Goal: Task Accomplishment & Management: Manage account settings

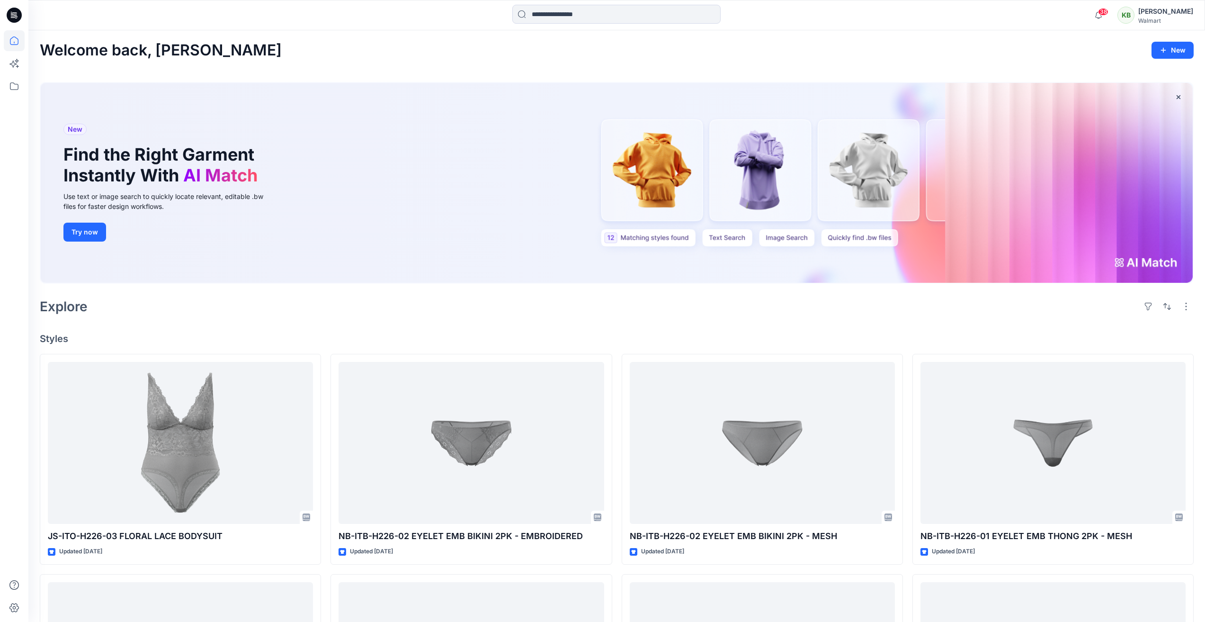
click at [1166, 13] on div "[PERSON_NAME]" at bounding box center [1166, 11] width 55 height 11
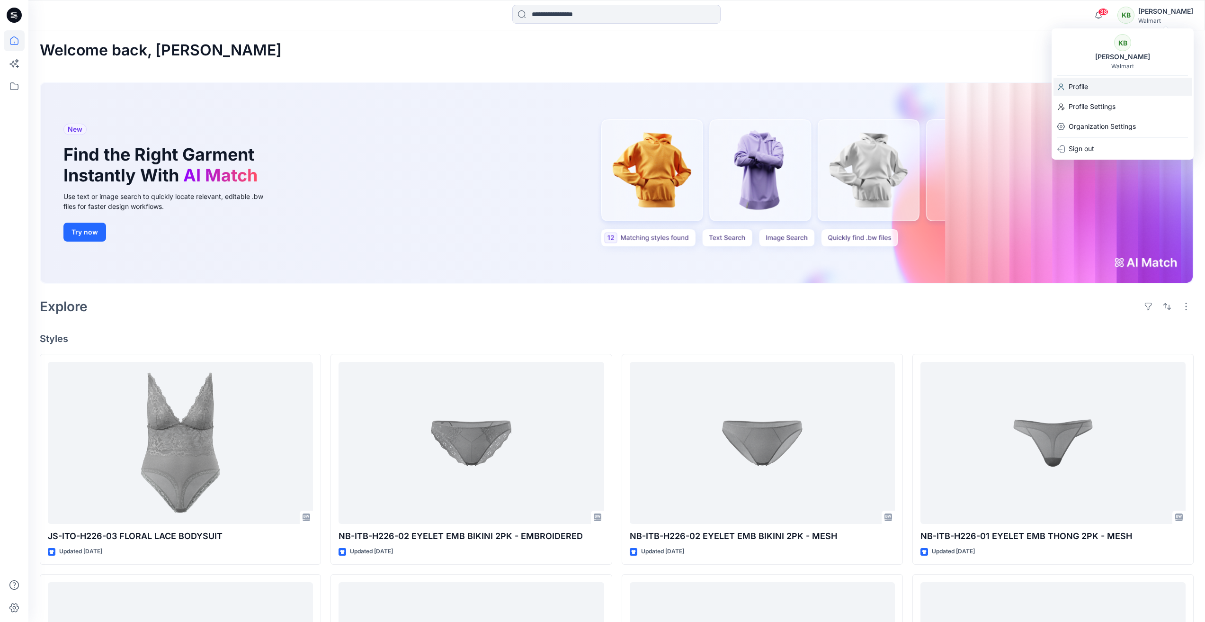
click at [1079, 93] on p "Profile" at bounding box center [1078, 87] width 19 height 18
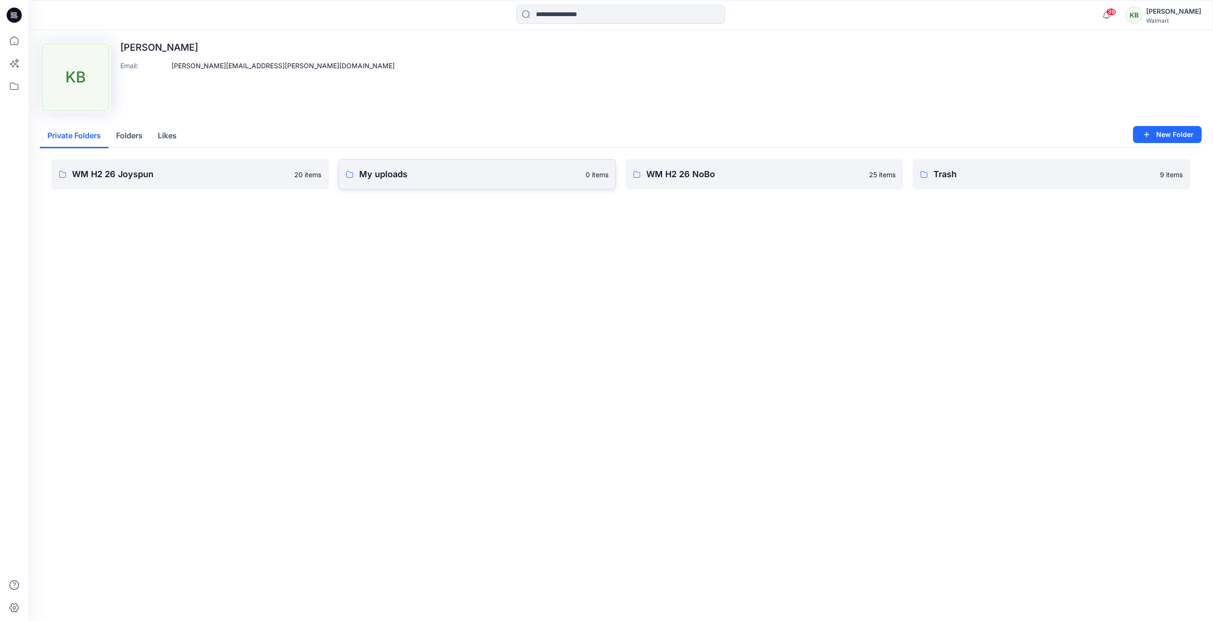
click at [505, 177] on p "My uploads" at bounding box center [469, 174] width 221 height 13
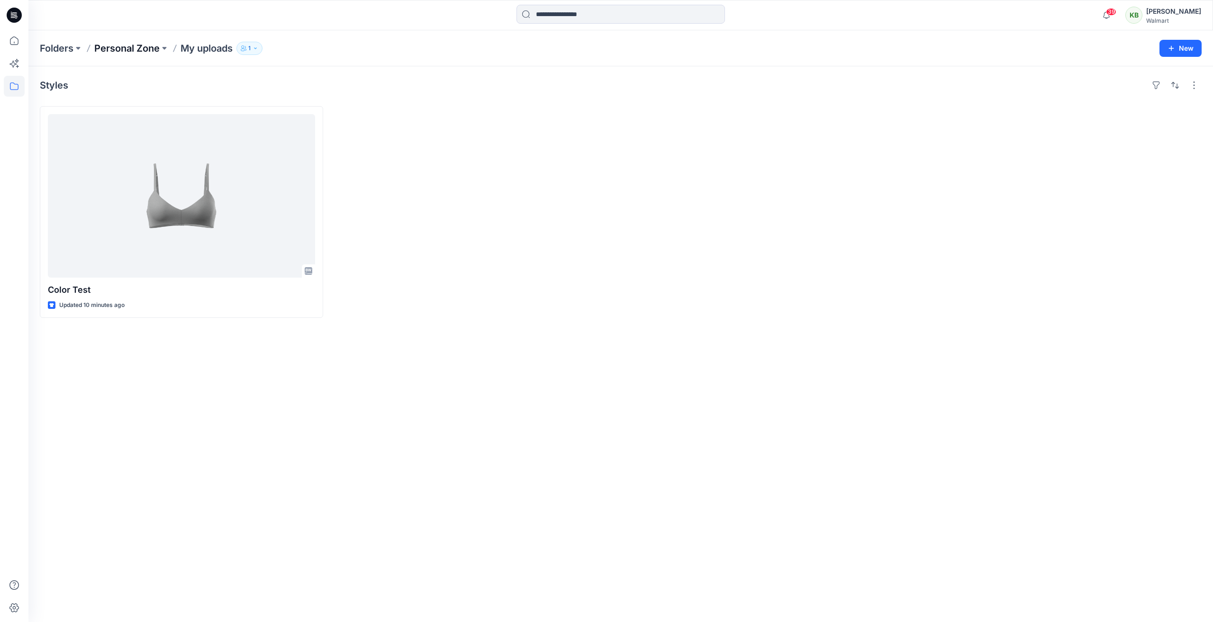
click at [131, 48] on p "Personal Zone" at bounding box center [126, 48] width 65 height 13
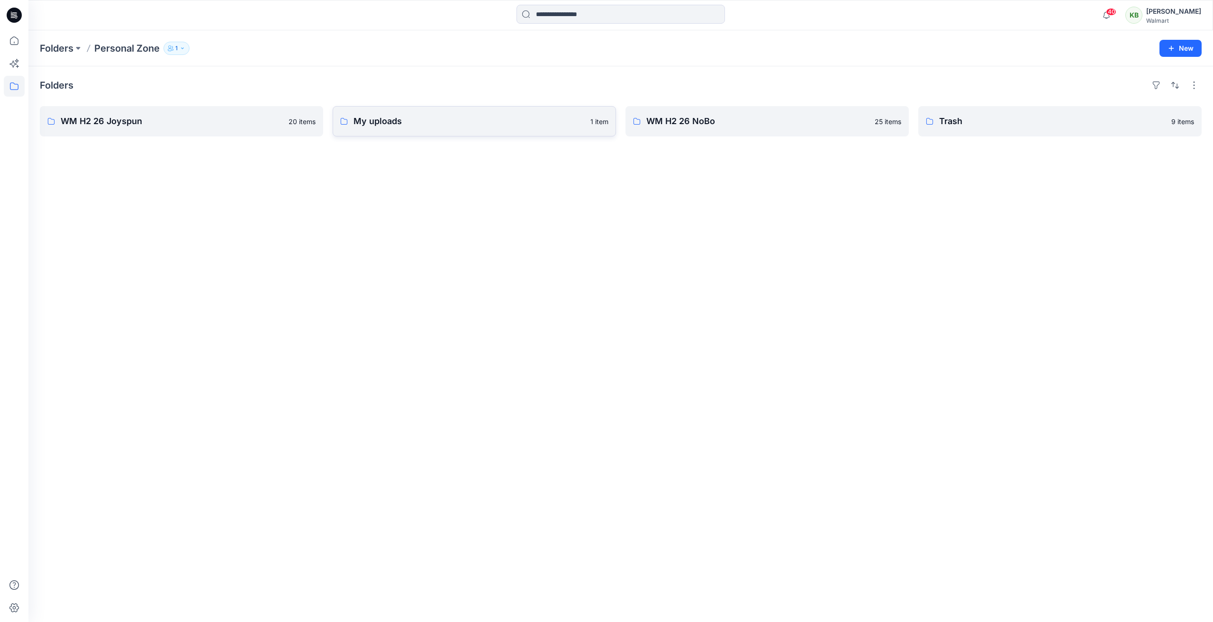
click at [403, 121] on p "My uploads" at bounding box center [468, 121] width 231 height 13
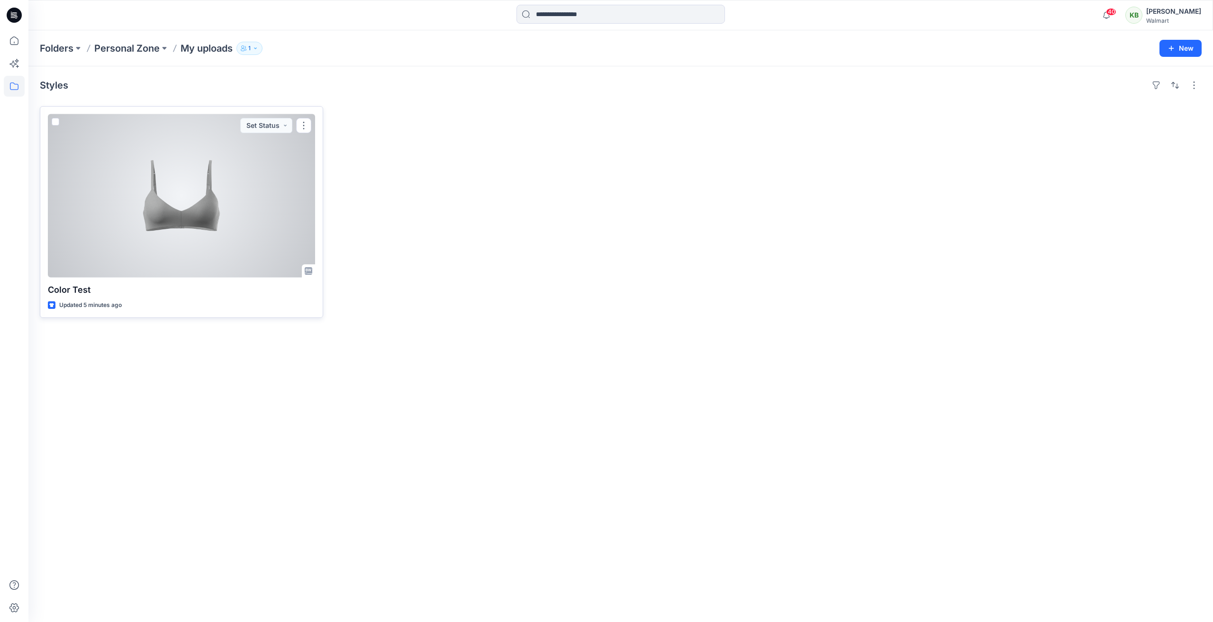
click at [252, 207] on div at bounding box center [181, 195] width 267 height 163
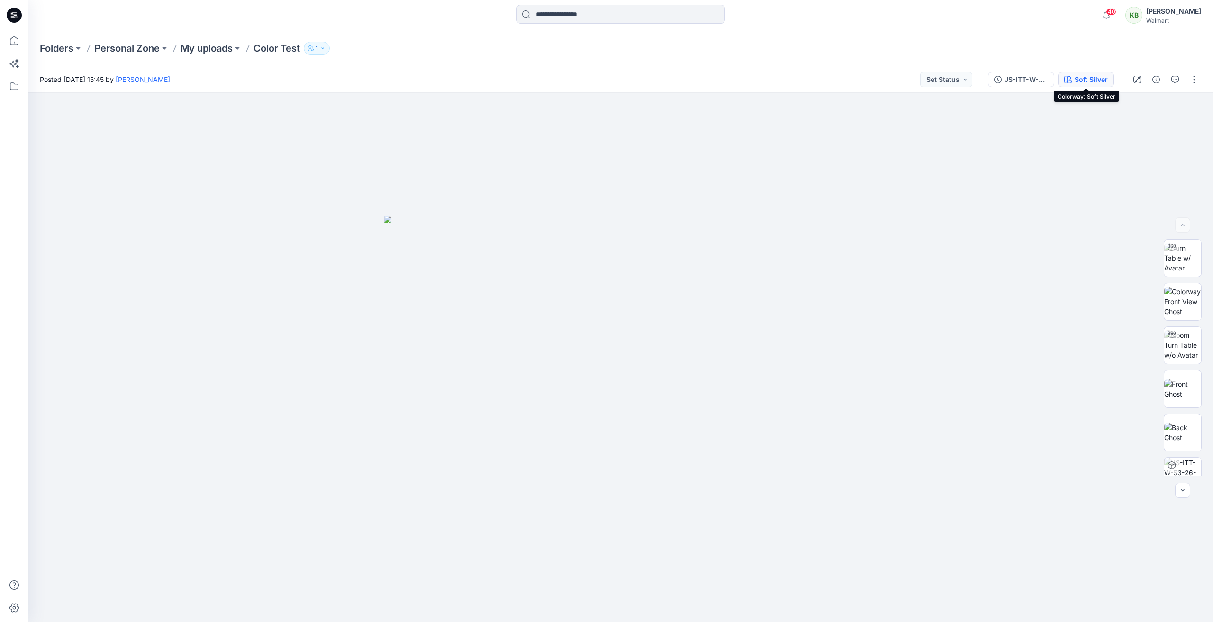
click at [1076, 80] on div "Soft Silver" at bounding box center [1090, 79] width 33 height 10
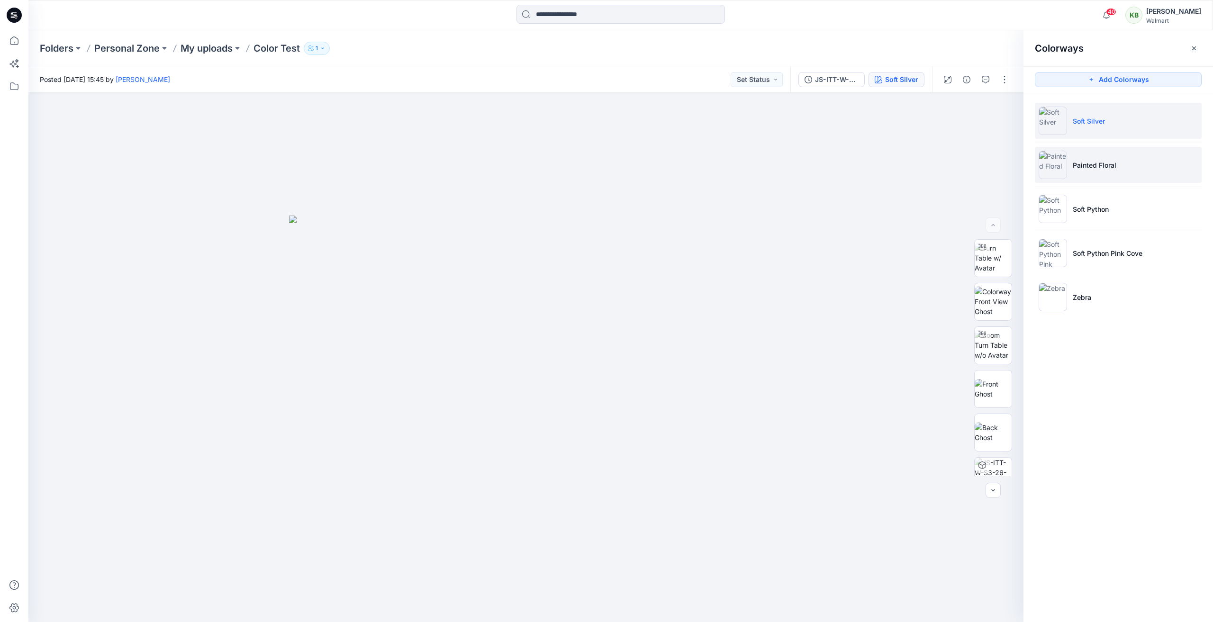
click at [1132, 176] on li "Painted Floral" at bounding box center [1117, 165] width 167 height 36
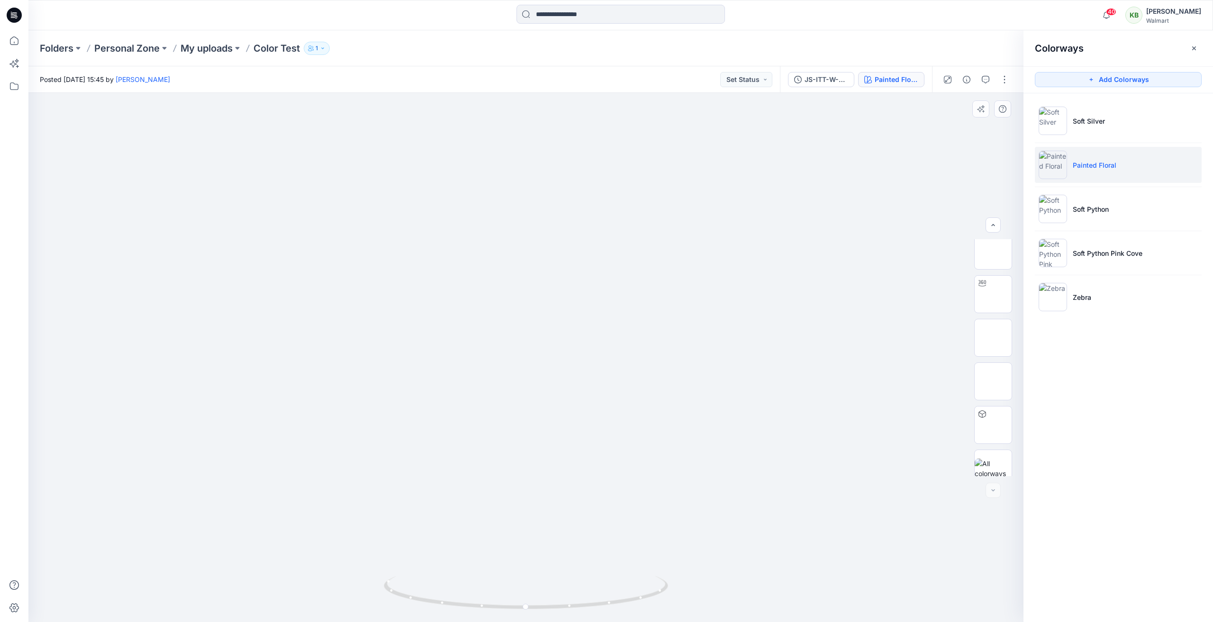
scroll to position [63, 0]
click at [998, 336] on img at bounding box center [992, 326] width 37 height 20
click at [989, 491] on div at bounding box center [992, 490] width 15 height 15
click at [990, 492] on div at bounding box center [992, 490] width 15 height 15
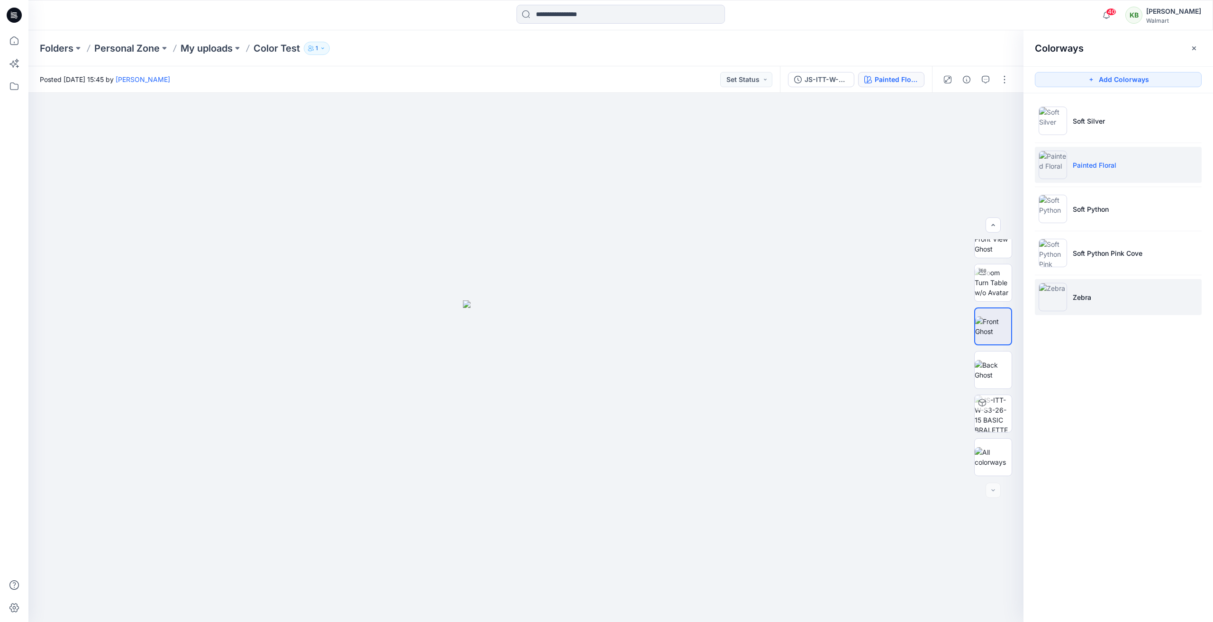
click at [1118, 288] on li "Zebra" at bounding box center [1117, 297] width 167 height 36
click at [911, 79] on div "Zebra" at bounding box center [908, 79] width 19 height 10
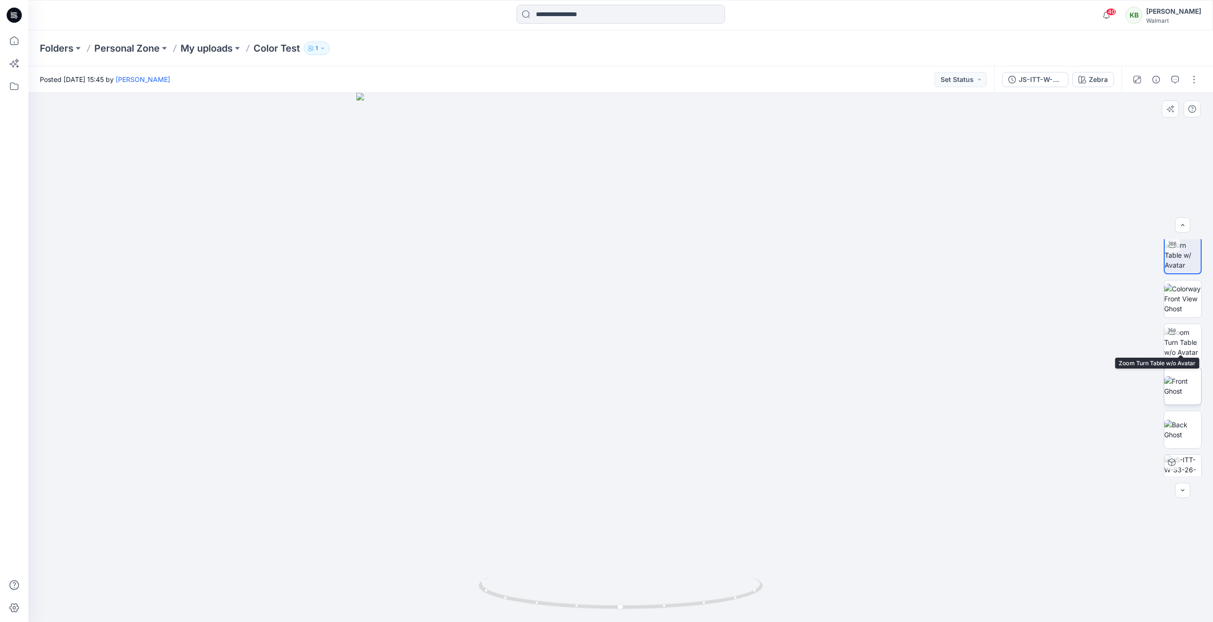
scroll to position [0, 0]
click at [1196, 80] on button "button" at bounding box center [1193, 79] width 15 height 15
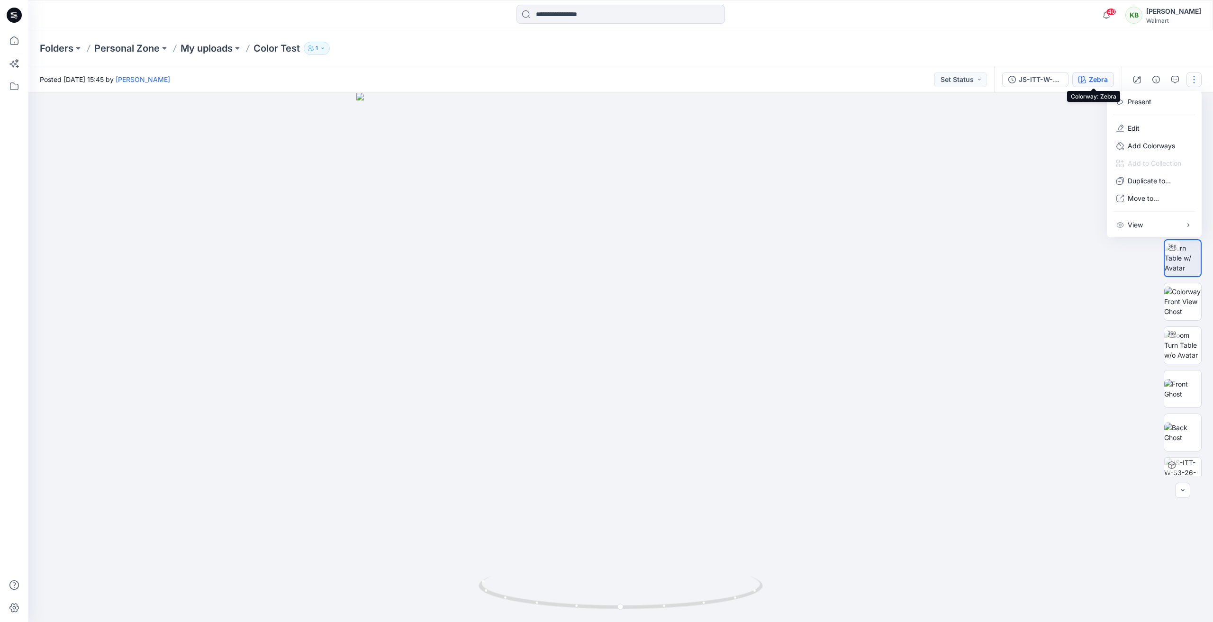
click at [1102, 77] on div "Zebra" at bounding box center [1097, 79] width 19 height 10
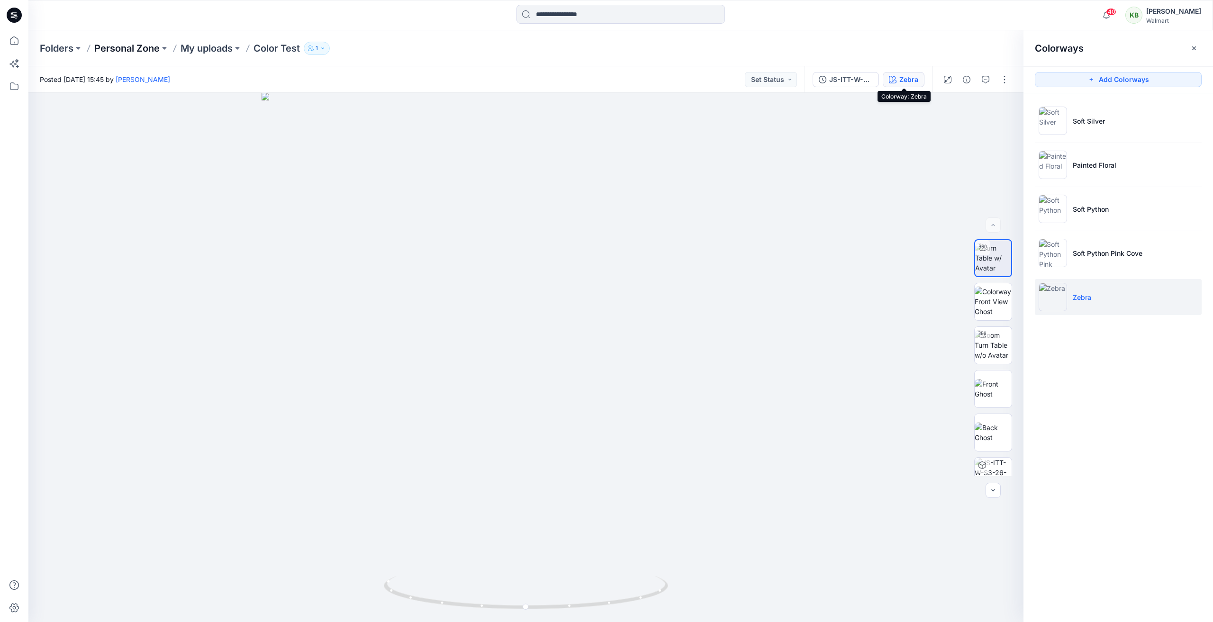
click at [139, 49] on p "Personal Zone" at bounding box center [126, 48] width 65 height 13
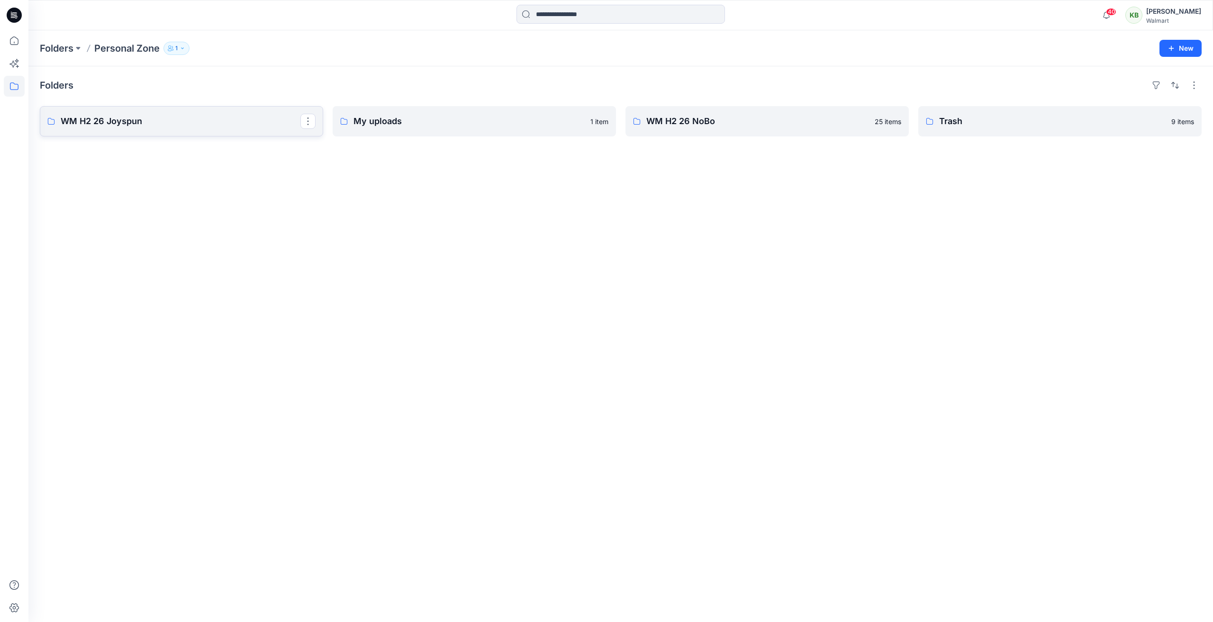
click at [165, 119] on p "WM H2 26 Joyspun" at bounding box center [181, 121] width 240 height 13
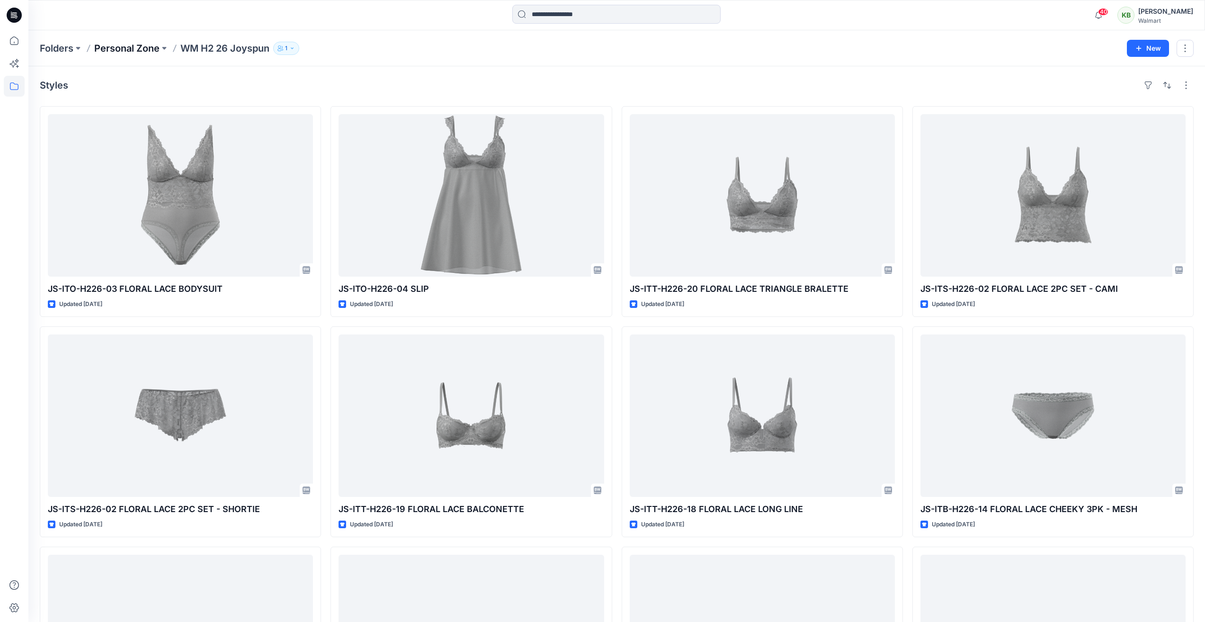
click at [131, 49] on p "Personal Zone" at bounding box center [126, 48] width 65 height 13
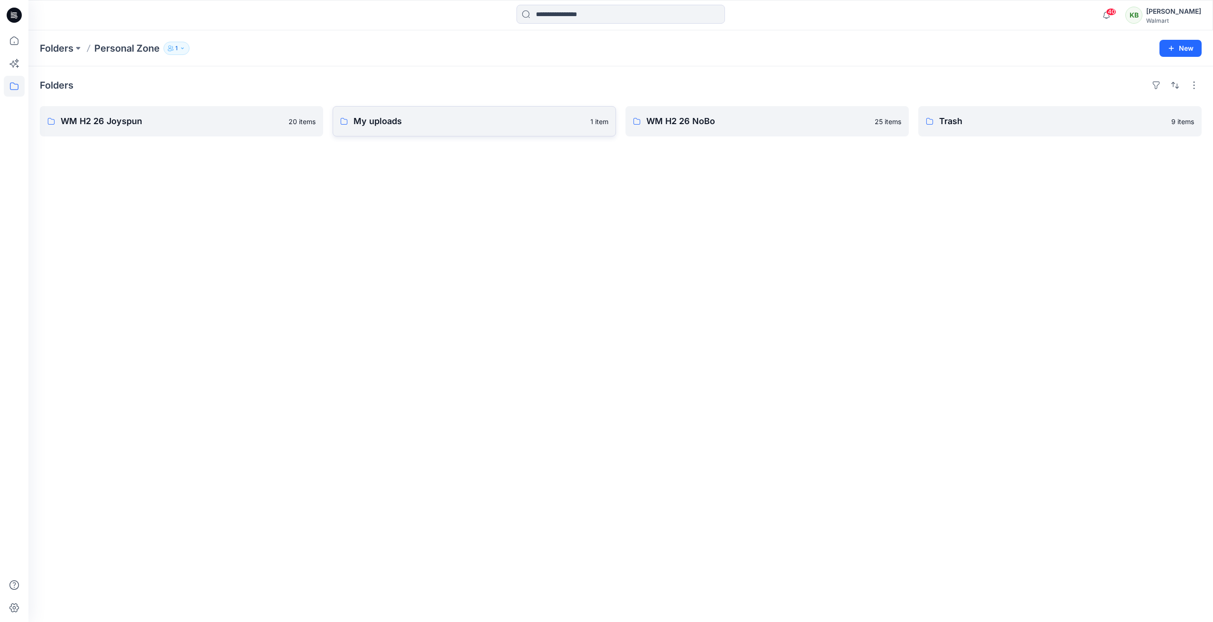
click at [540, 129] on link "My uploads 1 item" at bounding box center [474, 121] width 283 height 30
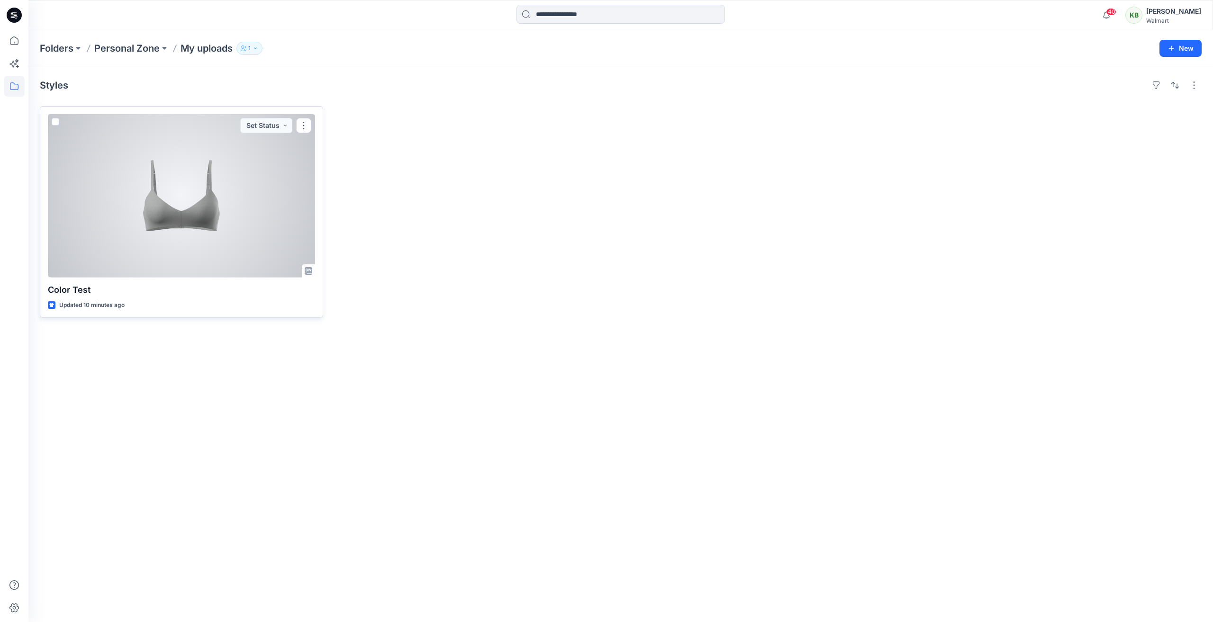
click at [264, 199] on div at bounding box center [181, 195] width 267 height 163
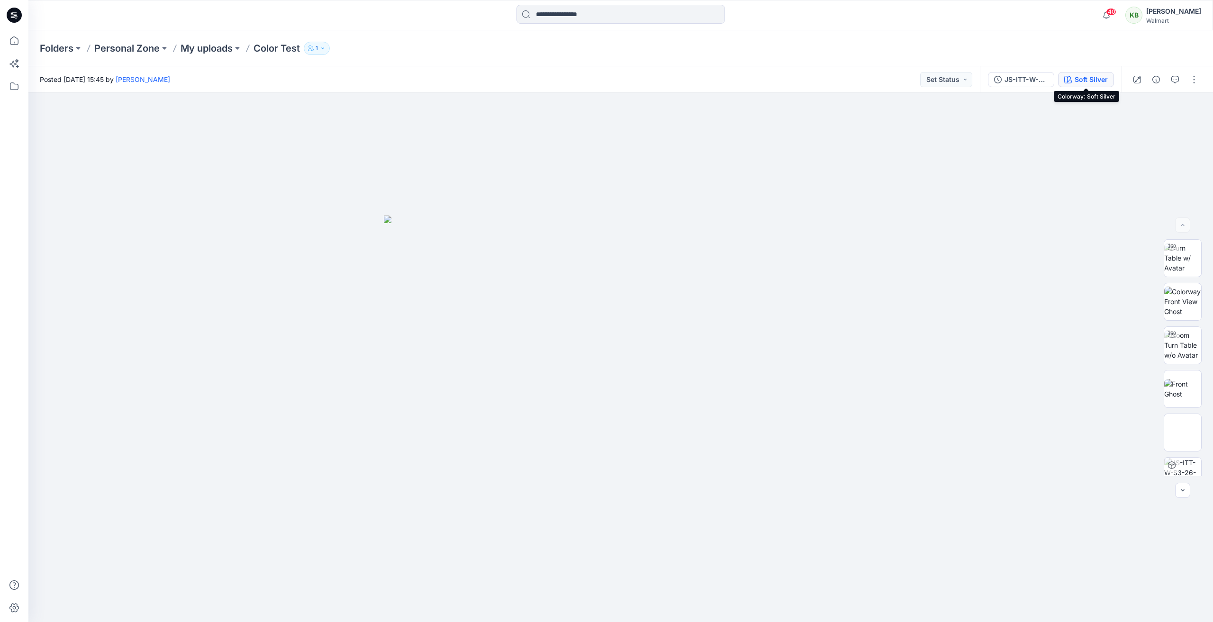
click at [1102, 81] on div "Soft Silver" at bounding box center [1090, 79] width 33 height 10
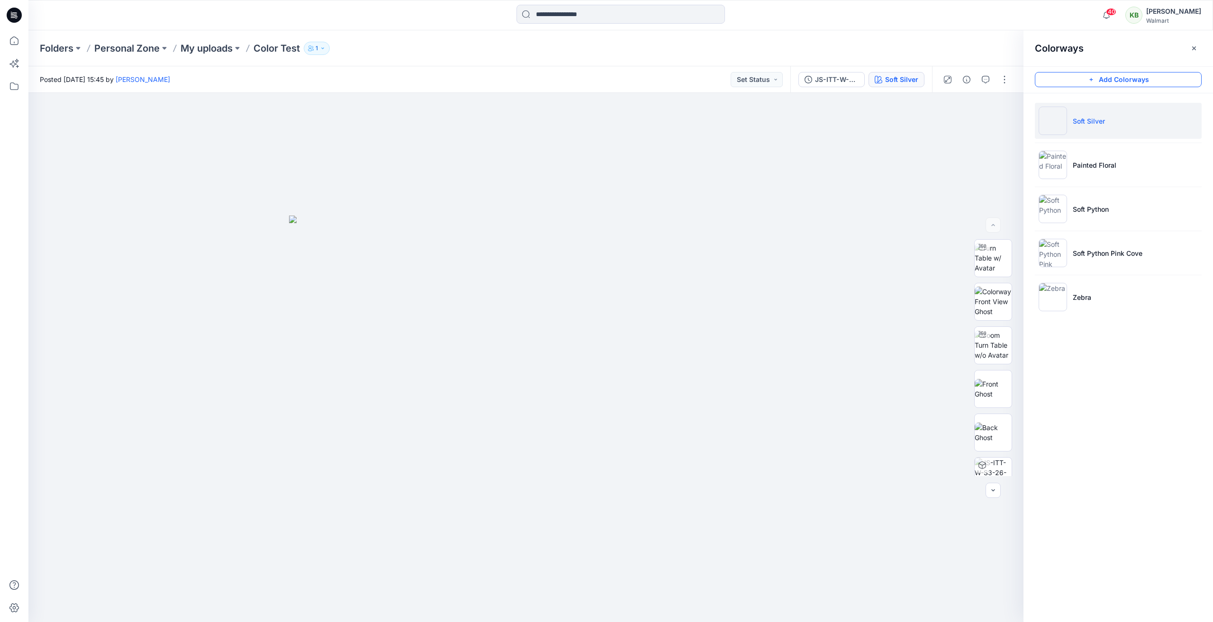
click at [1121, 81] on button "Add Colorways" at bounding box center [1117, 79] width 167 height 15
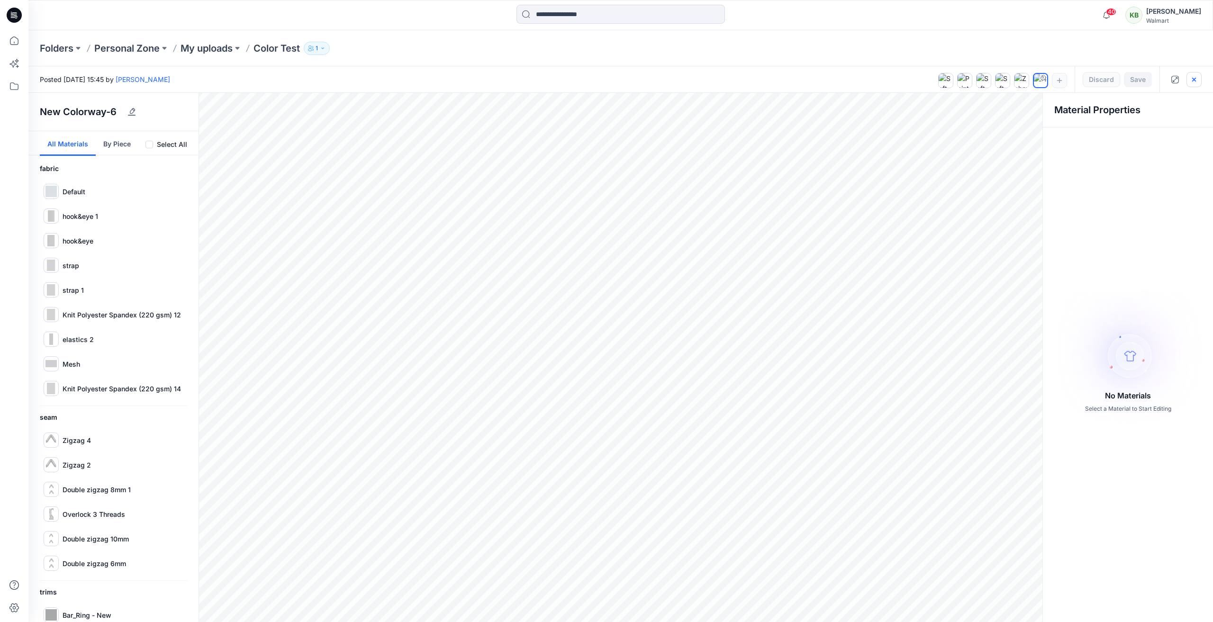
click at [1195, 80] on icon "button" at bounding box center [1194, 79] width 4 height 4
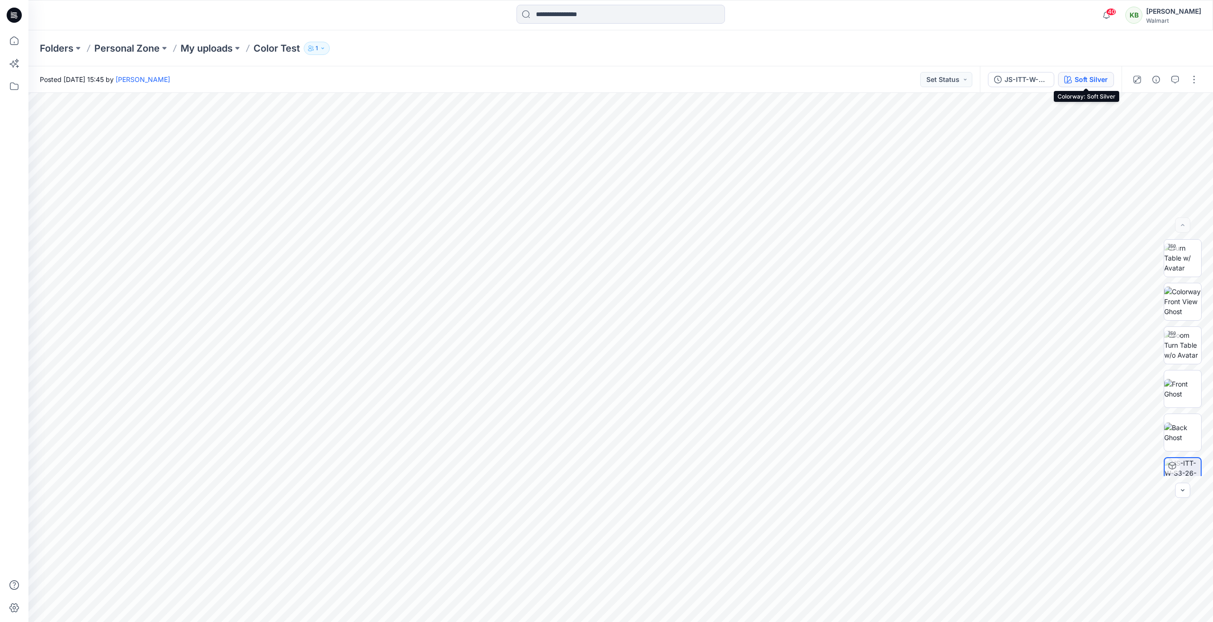
click at [1084, 77] on div "Soft Silver" at bounding box center [1090, 79] width 33 height 10
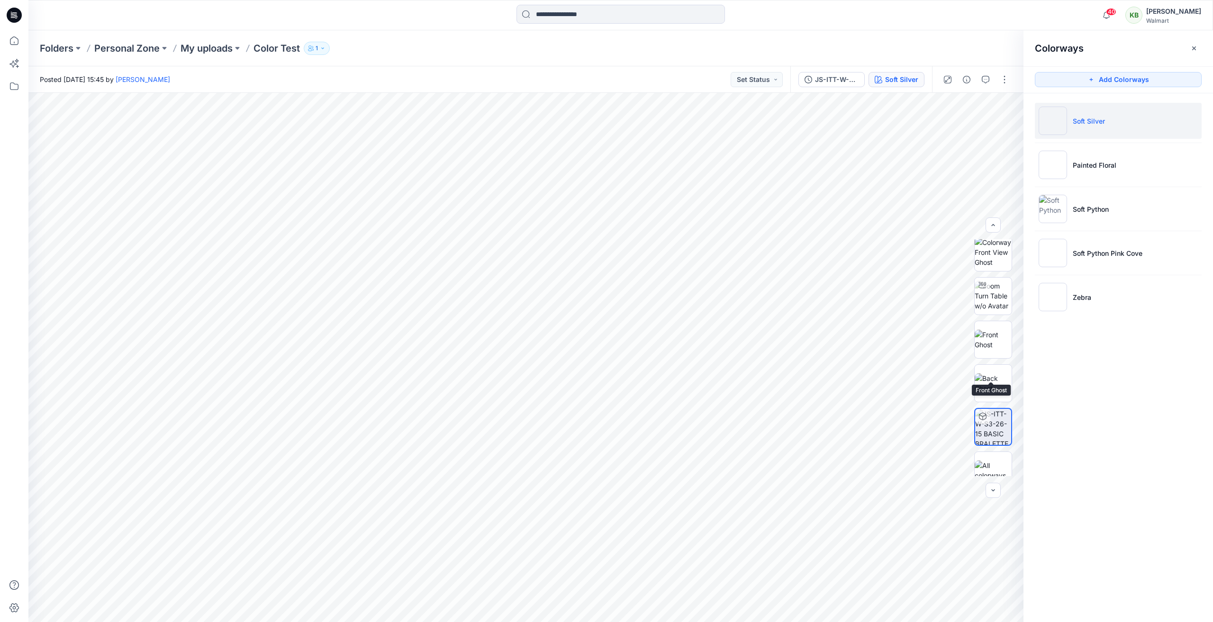
scroll to position [63, 0]
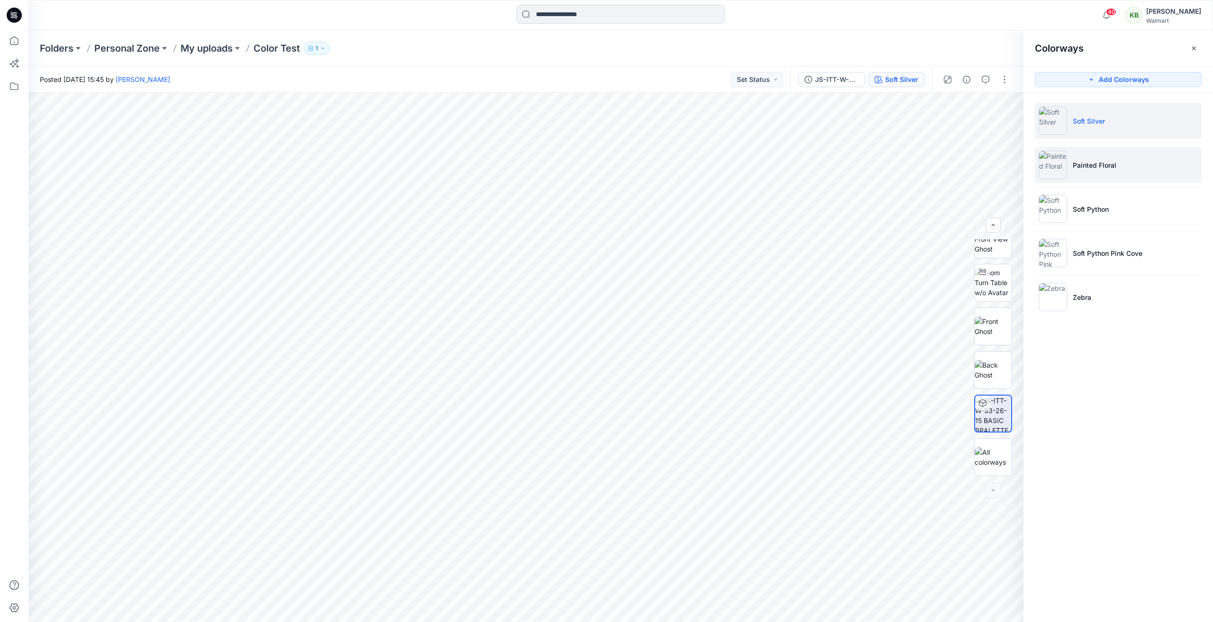
click at [1141, 170] on li "Painted Floral" at bounding box center [1117, 165] width 167 height 36
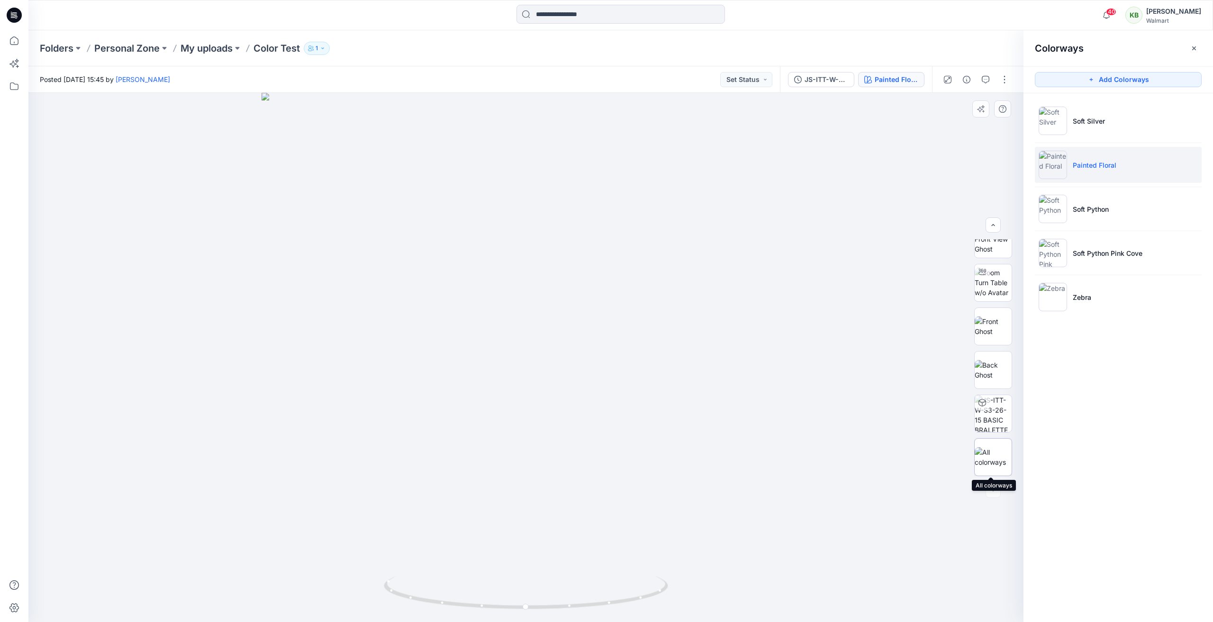
click at [983, 464] on img at bounding box center [992, 457] width 37 height 20
click at [997, 417] on img at bounding box center [992, 413] width 37 height 37
click at [1005, 85] on button "button" at bounding box center [1004, 79] width 15 height 15
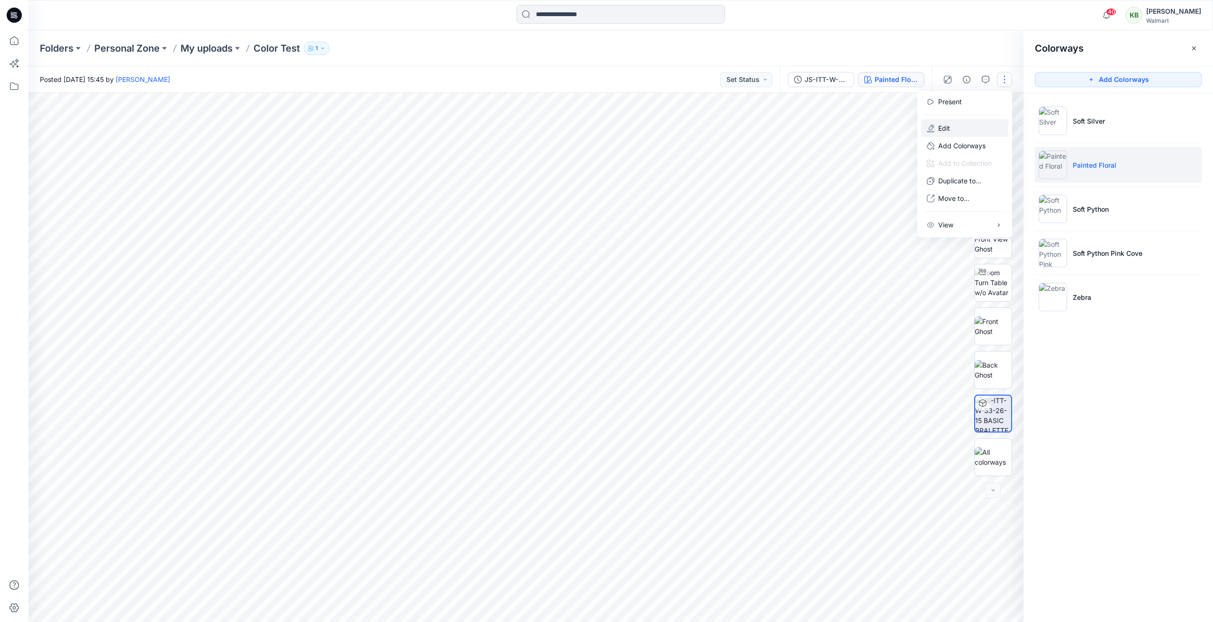
click at [945, 130] on p "Edit" at bounding box center [944, 128] width 12 height 10
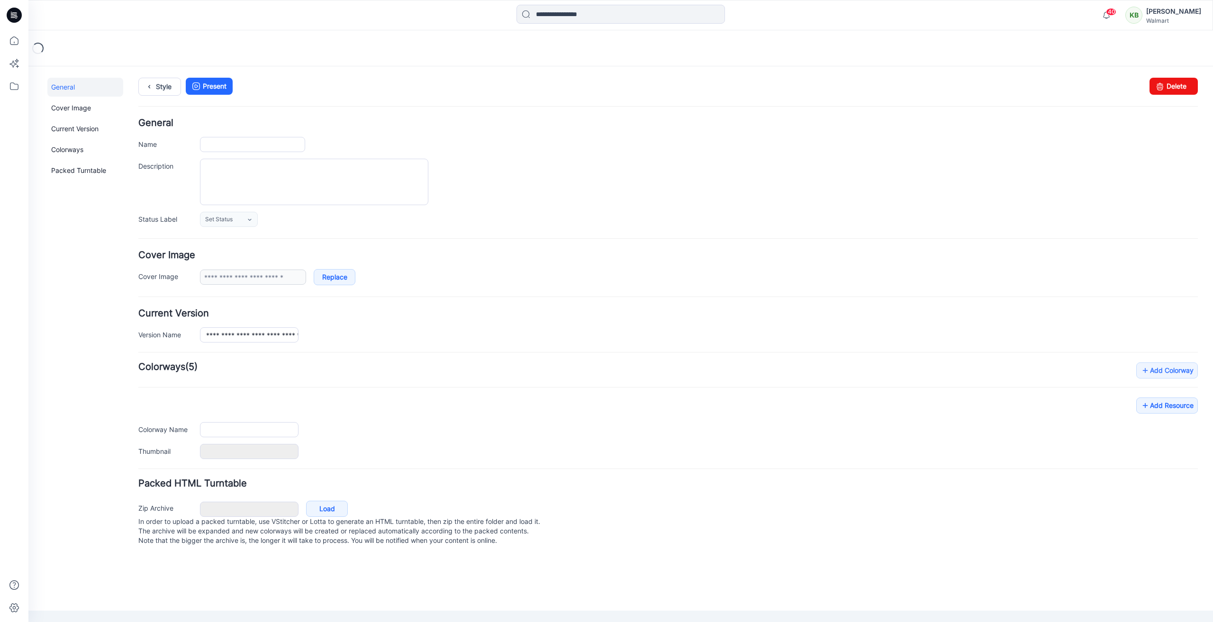
type input "**********"
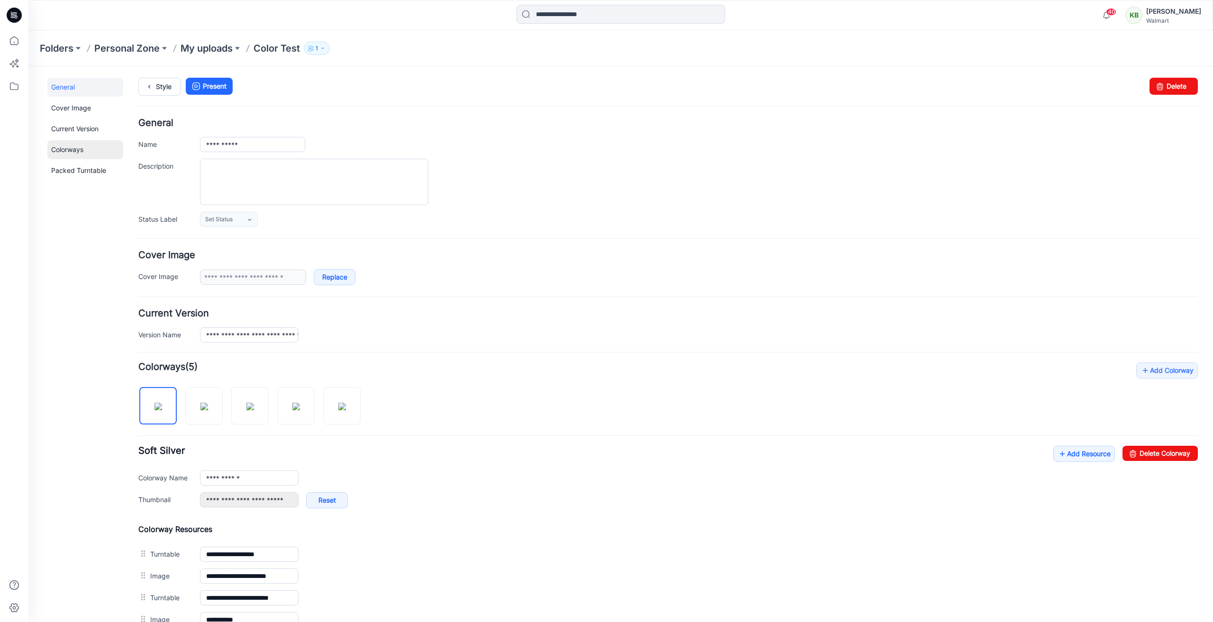
click at [70, 153] on link "Colorways" at bounding box center [85, 149] width 76 height 19
click at [198, 50] on p "My uploads" at bounding box center [206, 48] width 52 height 13
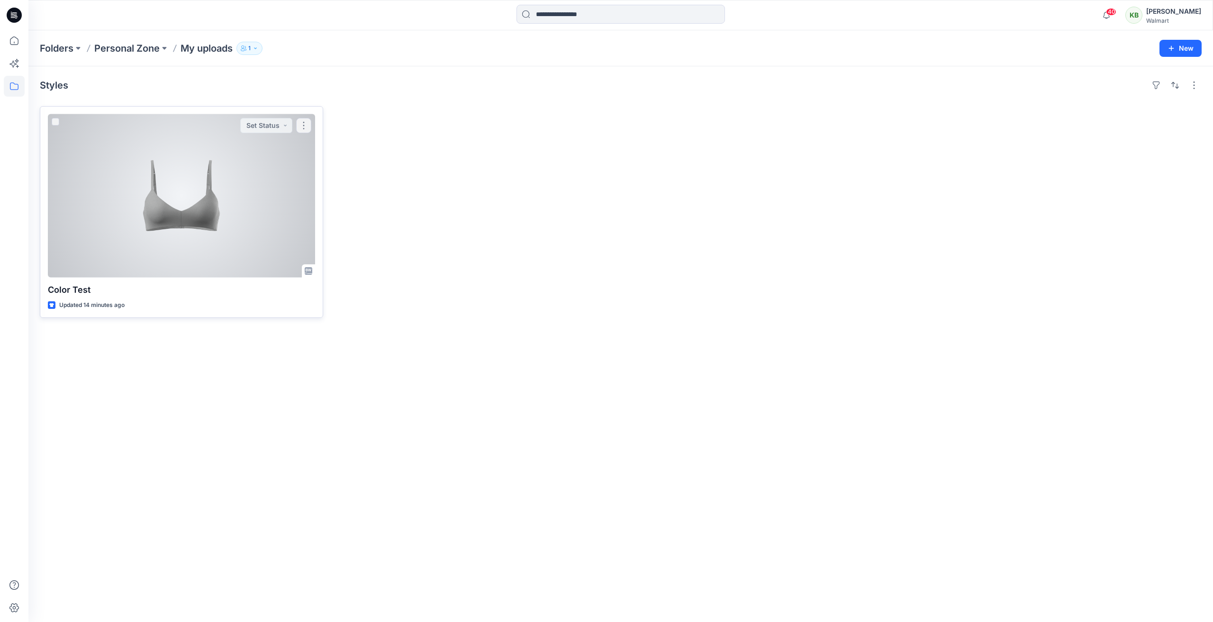
click at [275, 199] on div at bounding box center [181, 195] width 267 height 163
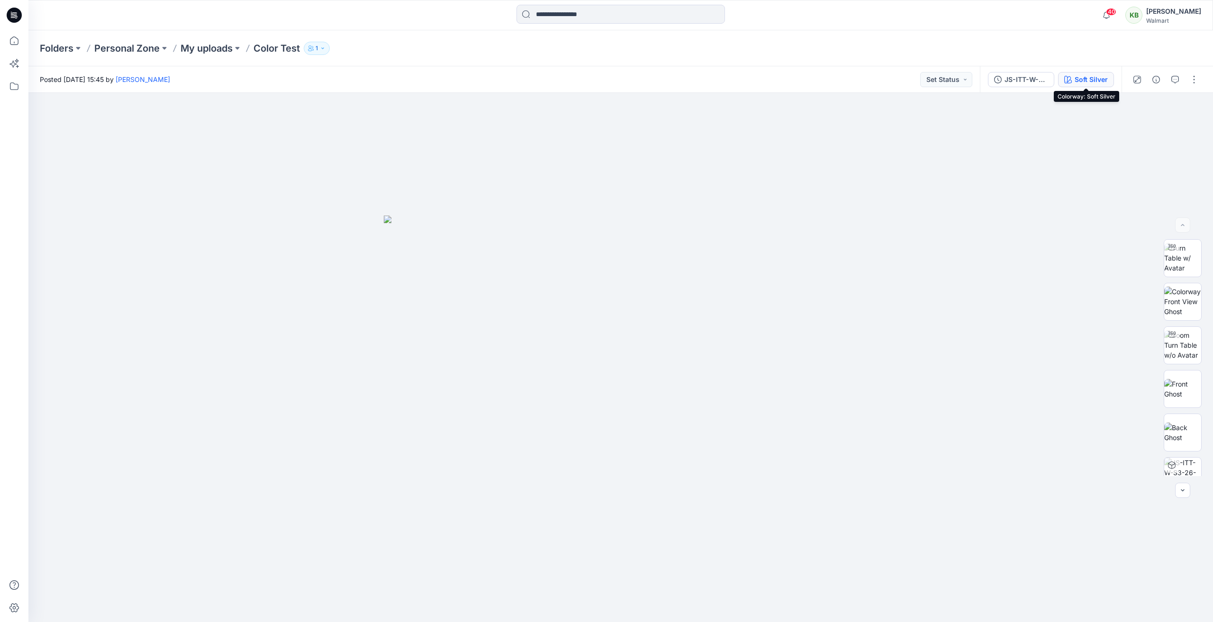
click at [1097, 82] on div "Soft Silver" at bounding box center [1090, 79] width 33 height 10
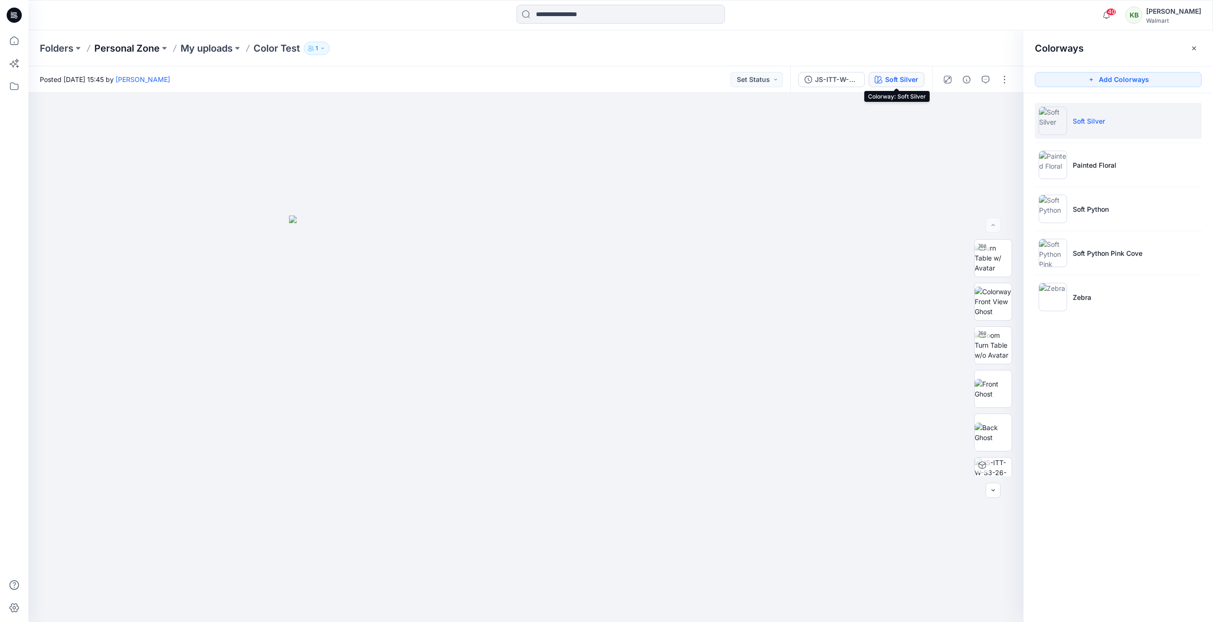
click at [131, 50] on p "Personal Zone" at bounding box center [126, 48] width 65 height 13
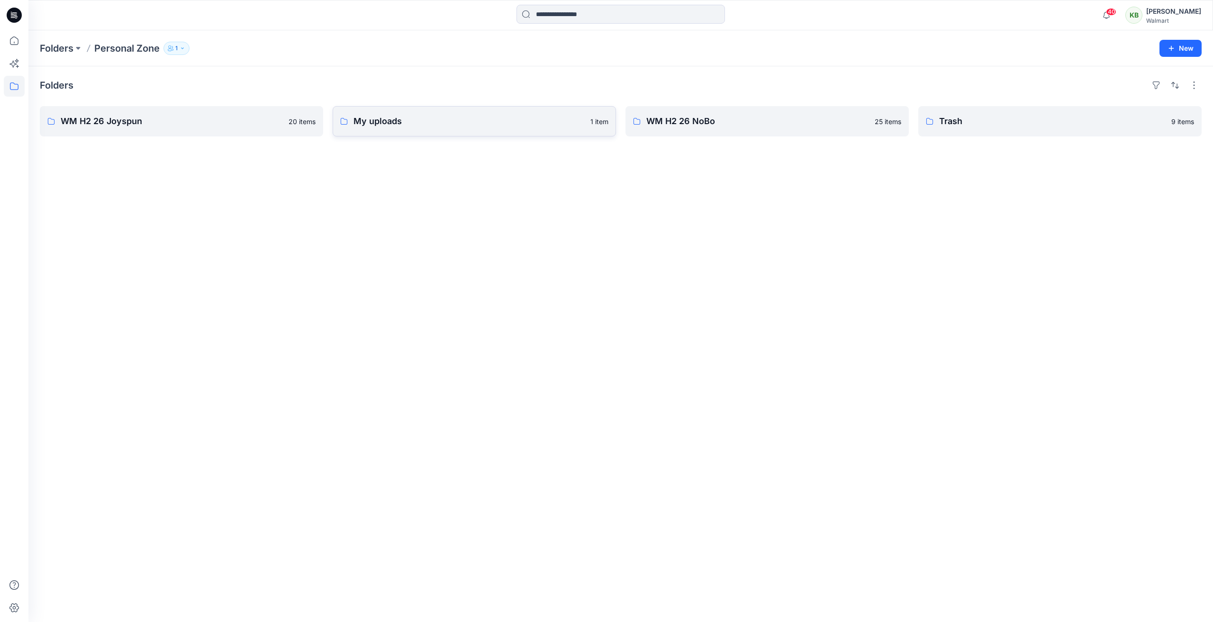
click at [480, 126] on p "My uploads" at bounding box center [468, 121] width 231 height 13
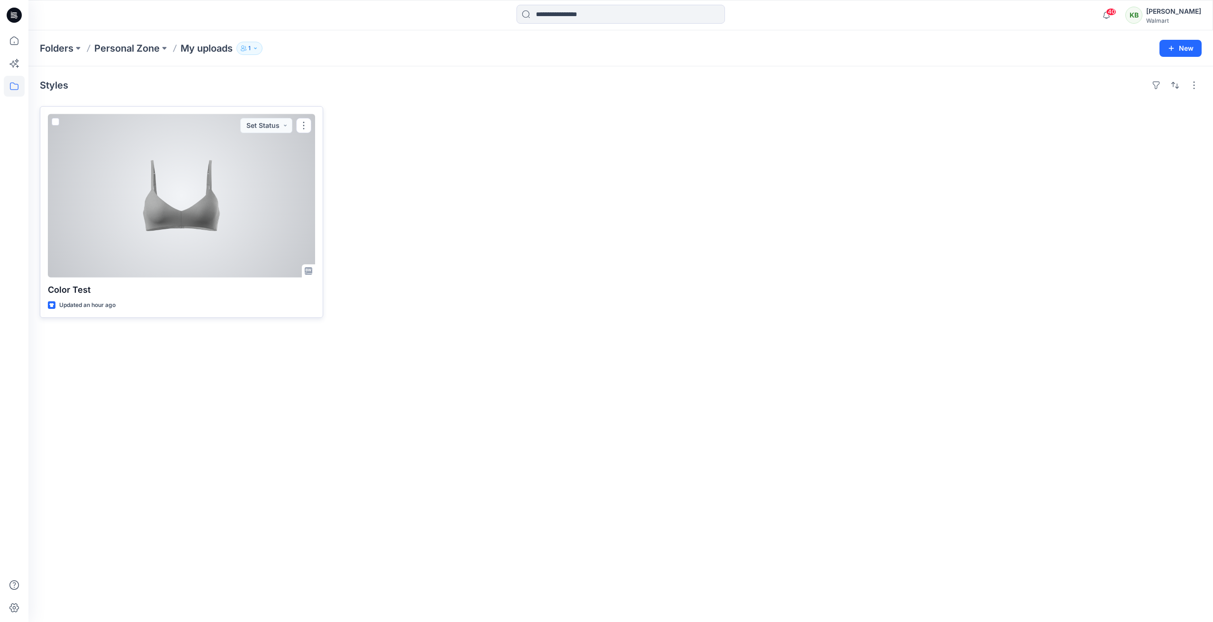
click at [183, 166] on div at bounding box center [181, 195] width 267 height 163
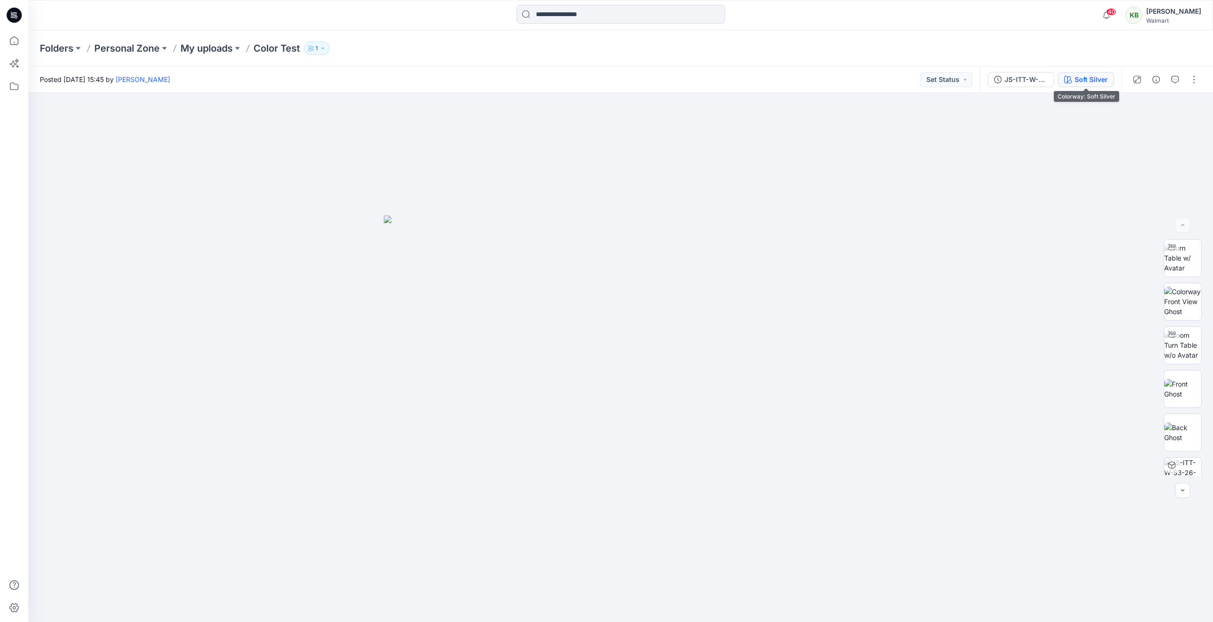
click at [1091, 79] on div "Soft Silver" at bounding box center [1090, 79] width 33 height 10
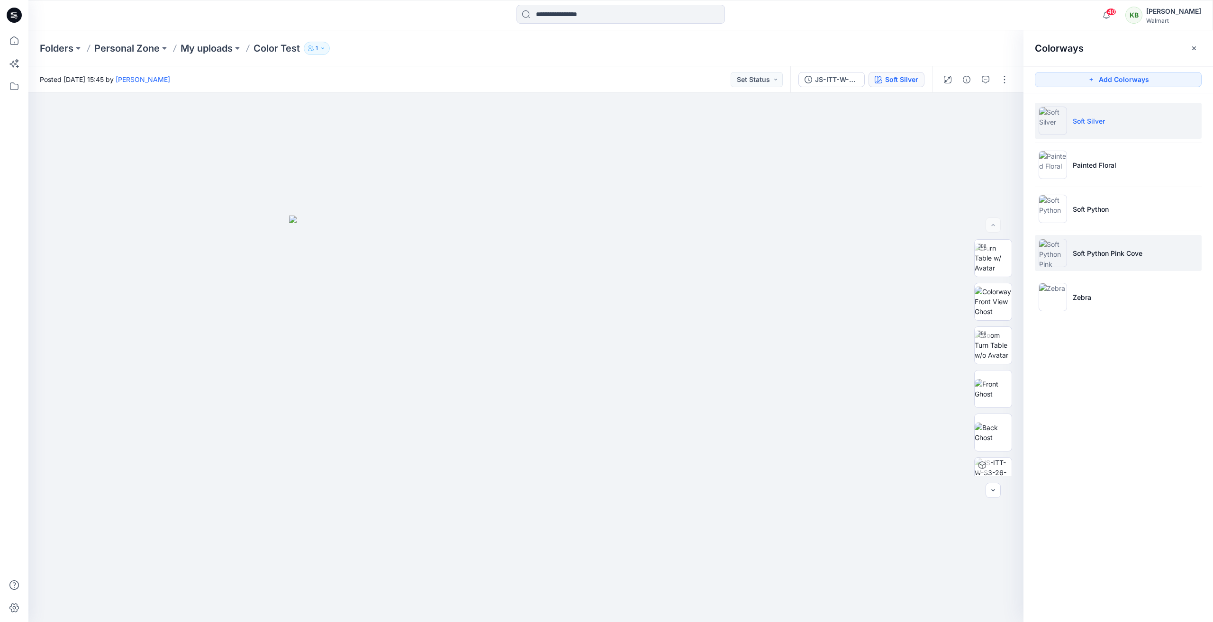
click at [1100, 249] on p "Soft Python Pink Cove" at bounding box center [1107, 253] width 70 height 10
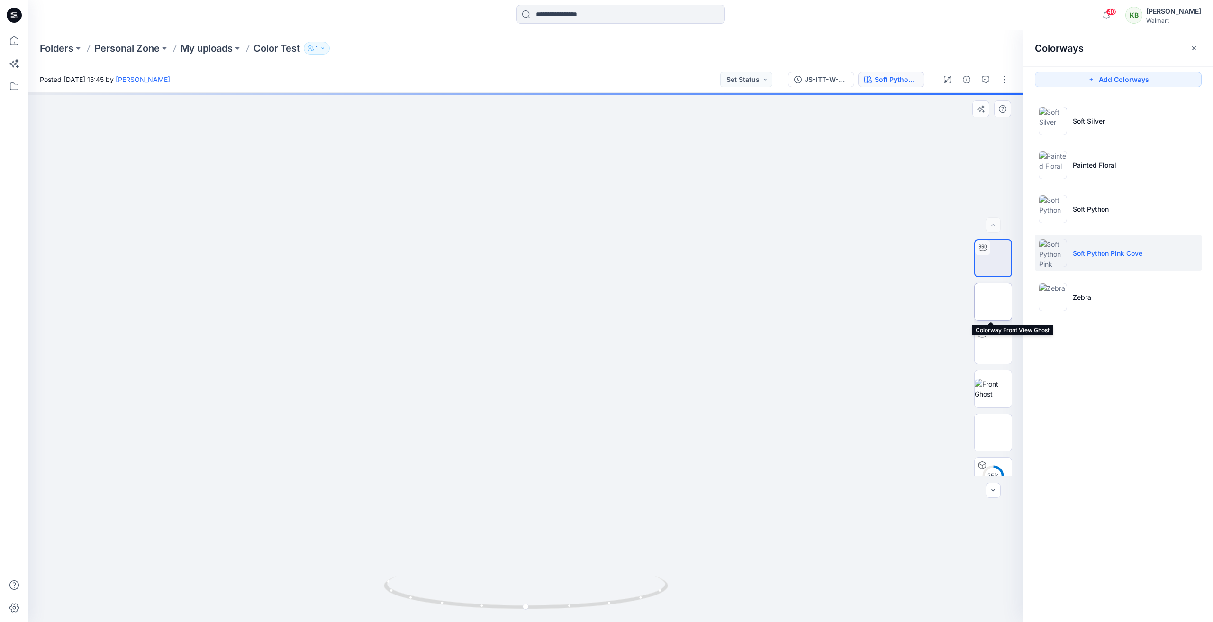
click at [993, 302] on img at bounding box center [993, 302] width 0 height 0
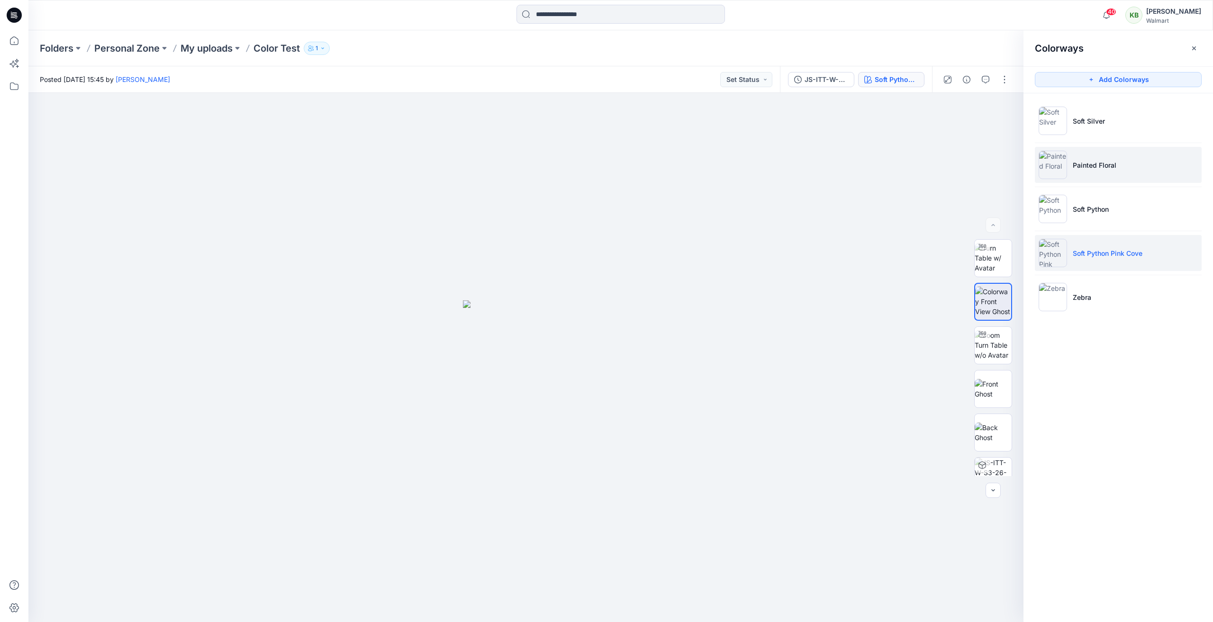
click at [1092, 155] on li "Painted Floral" at bounding box center [1117, 165] width 167 height 36
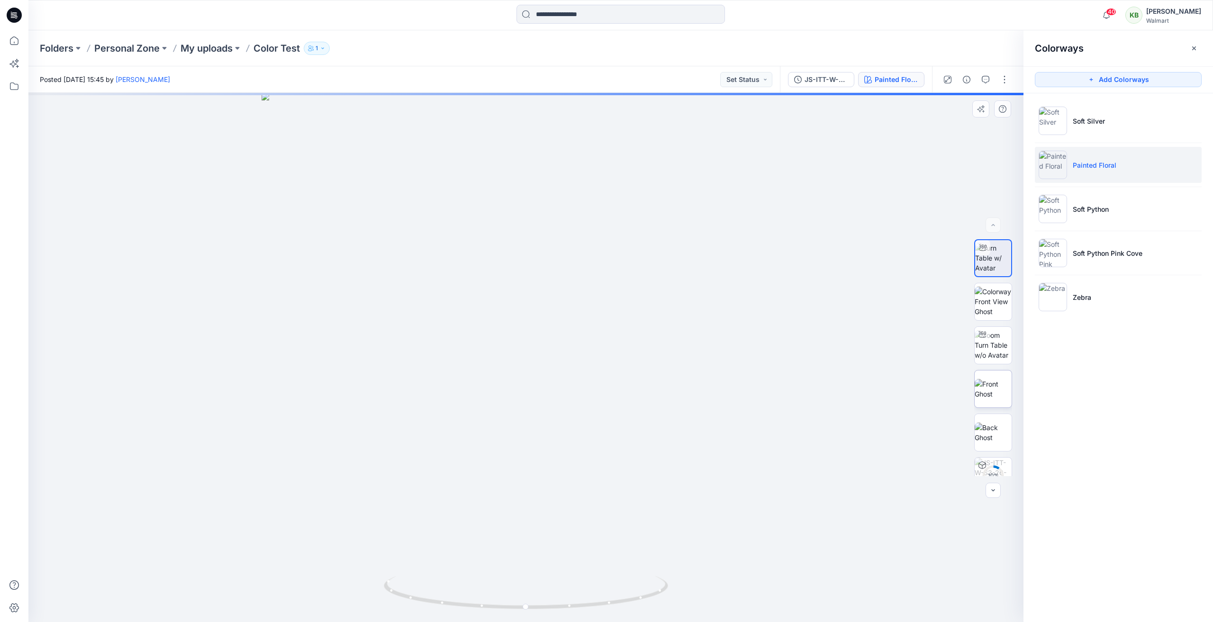
click at [993, 397] on img at bounding box center [992, 389] width 37 height 20
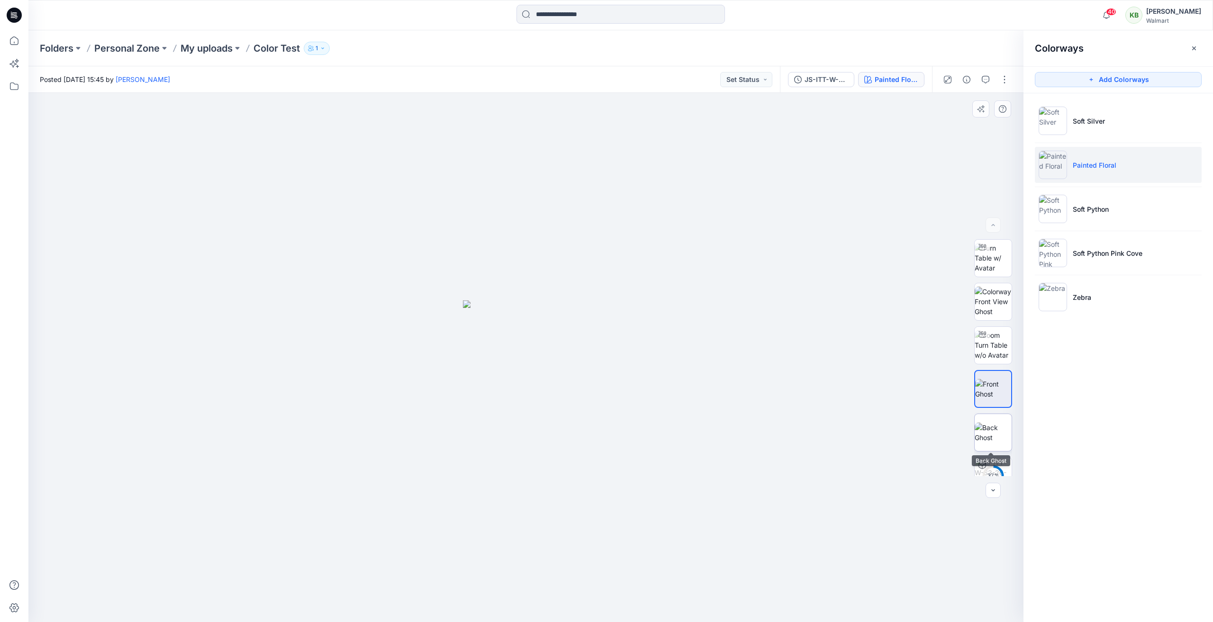
click at [975, 435] on img at bounding box center [992, 432] width 37 height 20
click at [990, 303] on img at bounding box center [992, 302] width 37 height 30
click at [985, 269] on img at bounding box center [992, 258] width 37 height 30
drag, startPoint x: 495, startPoint y: 259, endPoint x: 508, endPoint y: 480, distance: 221.6
click at [508, 480] on img at bounding box center [539, 237] width 1450 height 769
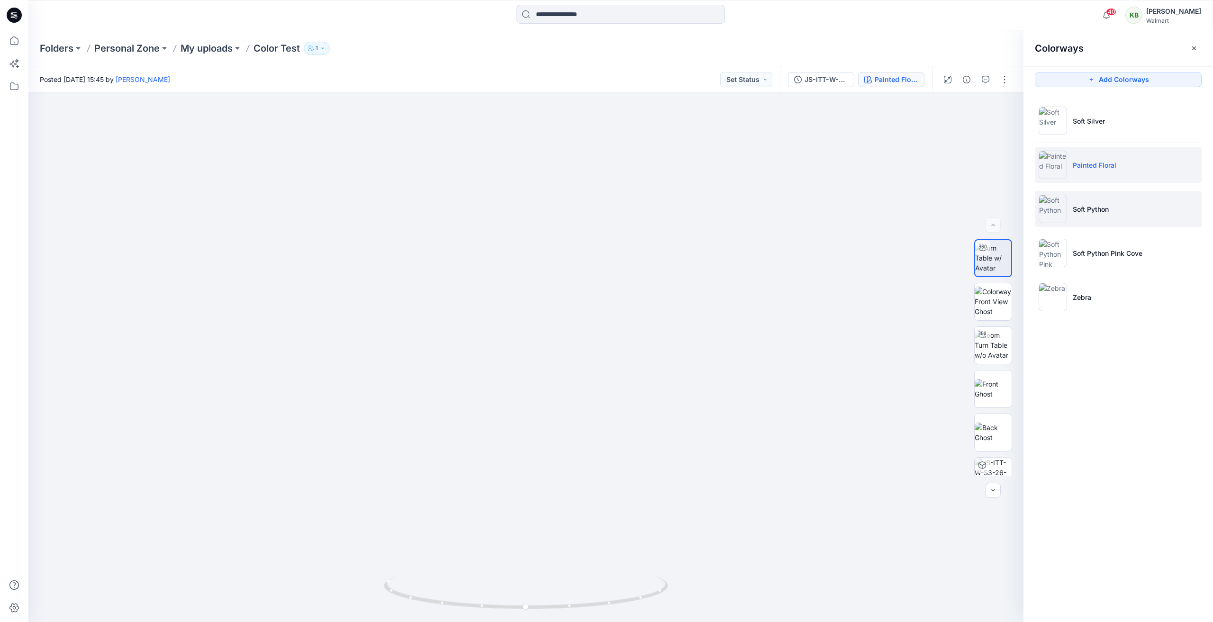
click at [1100, 215] on li "Soft Python" at bounding box center [1117, 209] width 167 height 36
drag, startPoint x: 527, startPoint y: 162, endPoint x: 526, endPoint y: 345, distance: 183.8
click at [526, 345] on img at bounding box center [524, 248] width 1335 height 748
click at [1076, 256] on p "Soft Python Pink Cove" at bounding box center [1107, 253] width 70 height 10
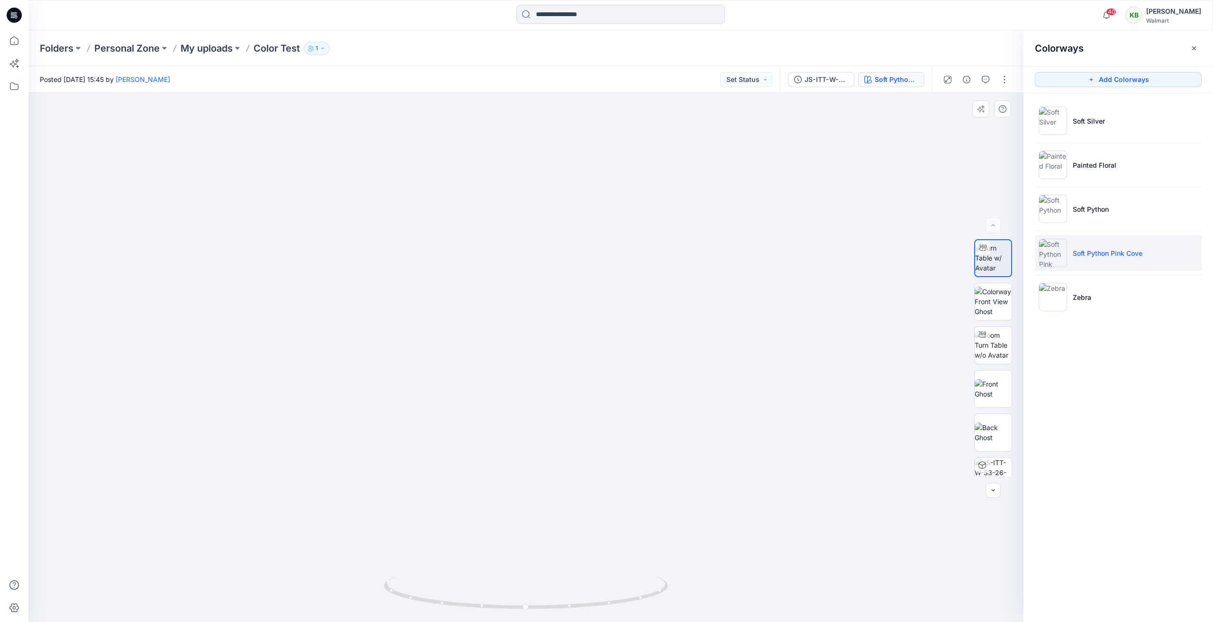
drag, startPoint x: 529, startPoint y: 185, endPoint x: 519, endPoint y: 416, distance: 231.9
click at [519, 416] on img at bounding box center [515, 213] width 1566 height 818
click at [1129, 208] on li "Soft Python" at bounding box center [1117, 209] width 167 height 36
drag, startPoint x: 537, startPoint y: 263, endPoint x: 547, endPoint y: 413, distance: 150.4
click at [547, 413] on img at bounding box center [529, 217] width 1566 height 809
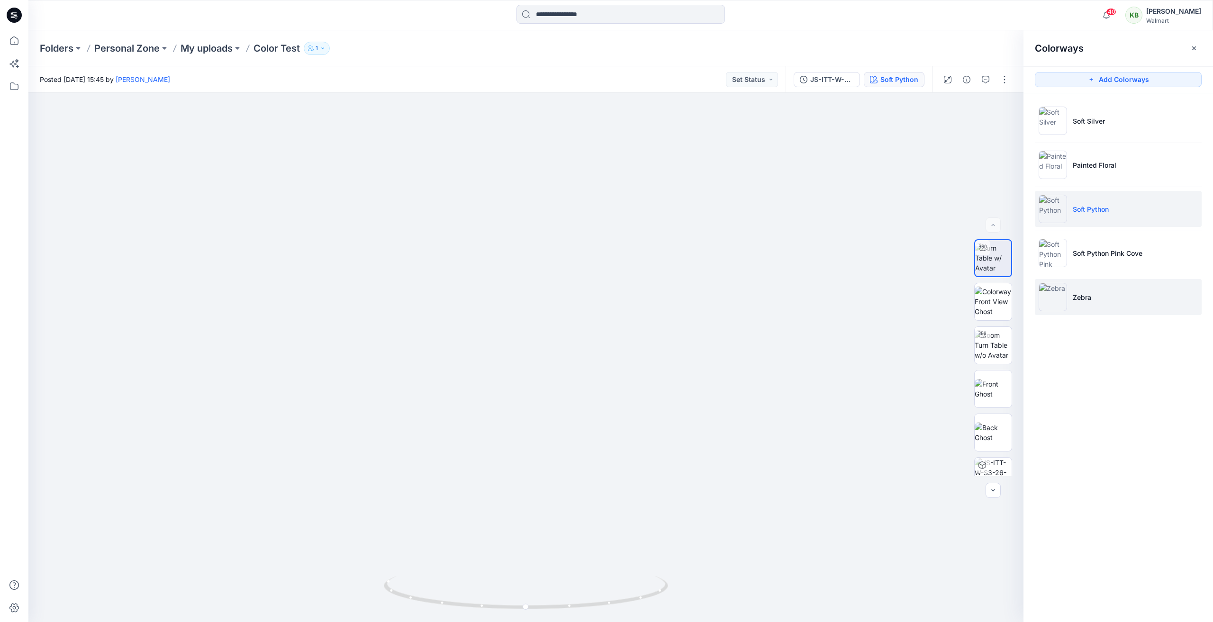
click at [1108, 298] on li "Zebra" at bounding box center [1117, 297] width 167 height 36
drag, startPoint x: 522, startPoint y: 194, endPoint x: 502, endPoint y: 476, distance: 282.5
click at [502, 476] on img at bounding box center [505, 267] width 1450 height 710
